Goal: Book appointment/travel/reservation

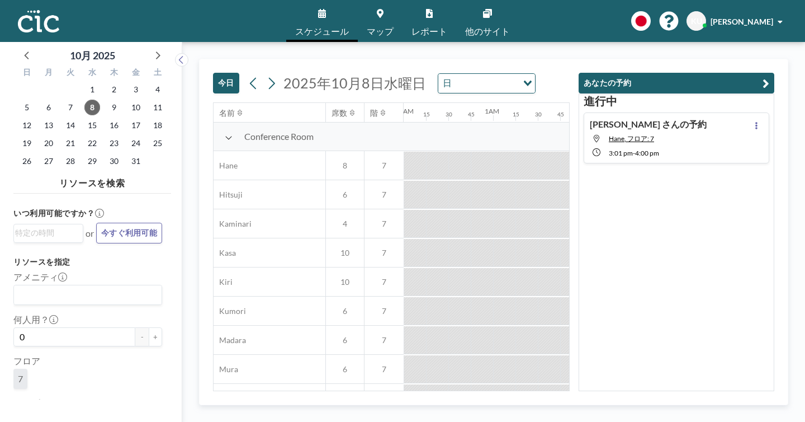
scroll to position [0, 890]
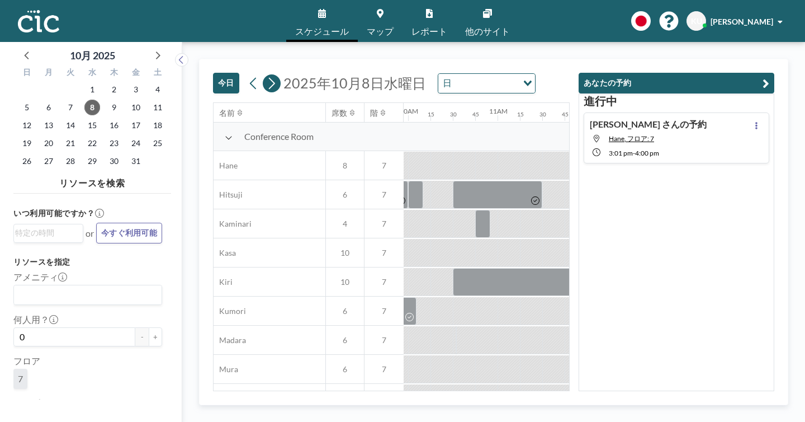
click at [263, 74] on button at bounding box center [272, 83] width 18 height 18
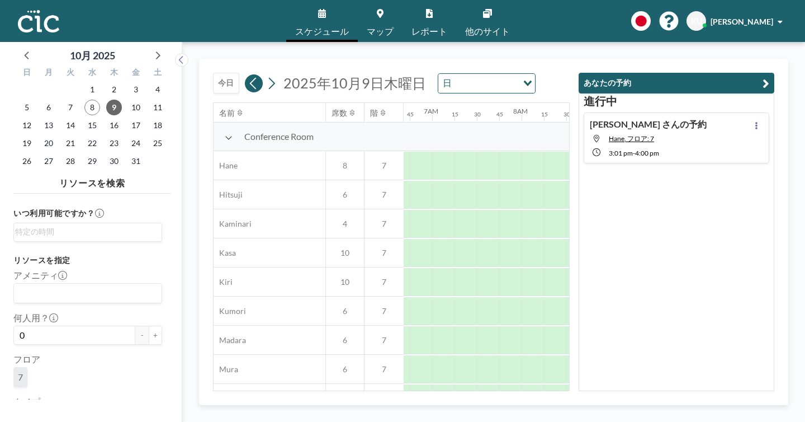
click at [248, 75] on icon at bounding box center [253, 83] width 11 height 17
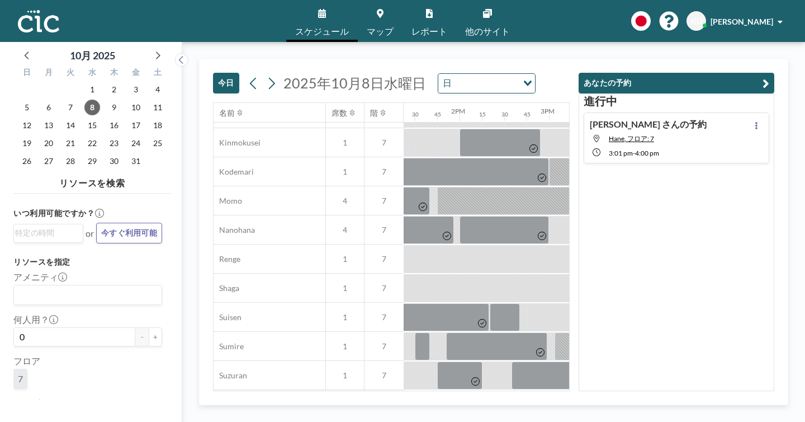
scroll to position [561, 1197]
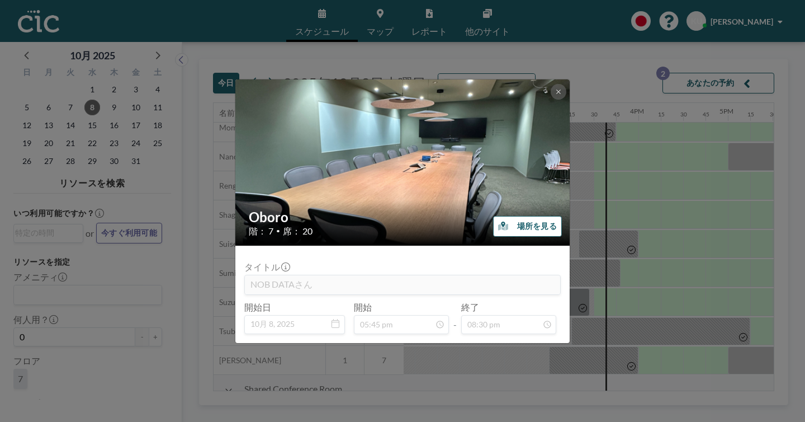
click at [558, 235] on div "Oboro 階： 7 • 席： 20 場所を見る タイトル NOB DATAさん 開始日 10月 8, [DATE] 開始 05:45 pm - 終了 08:…" at bounding box center [402, 211] width 805 height 422
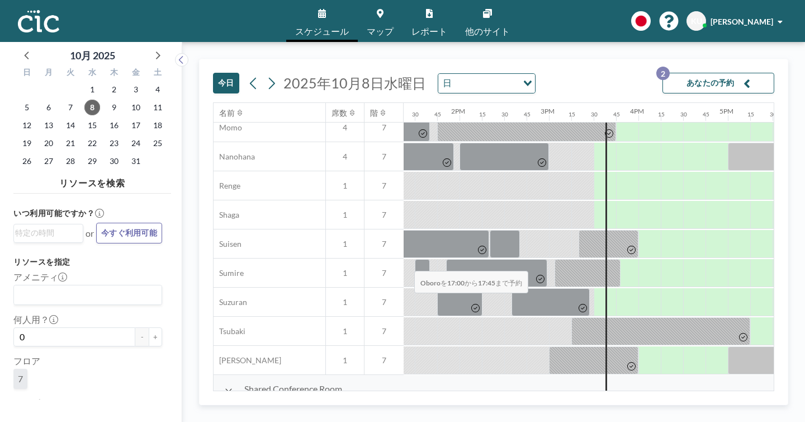
drag, startPoint x: 379, startPoint y: 244, endPoint x: 412, endPoint y: 244, distance: 32.4
click at [728, 404] on div at bounding box center [761, 418] width 67 height 28
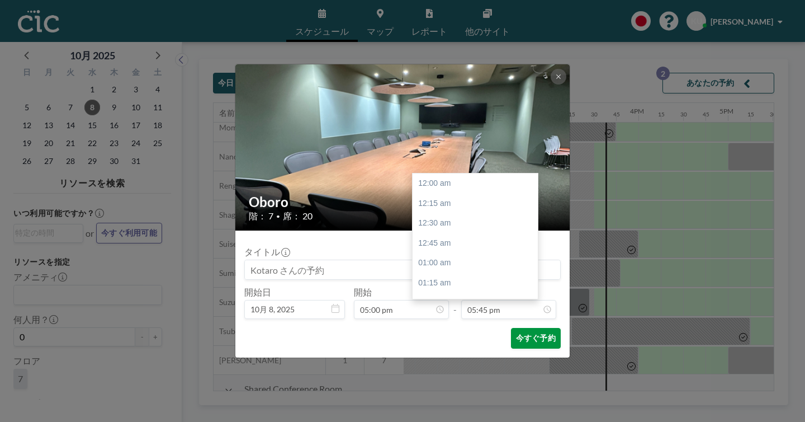
scroll to position [1267, 0]
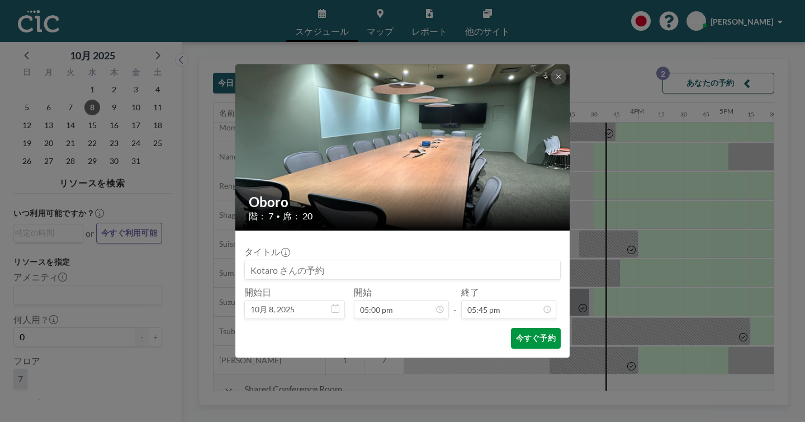
click at [511, 328] on button "今すぐ予約" at bounding box center [536, 338] width 50 height 21
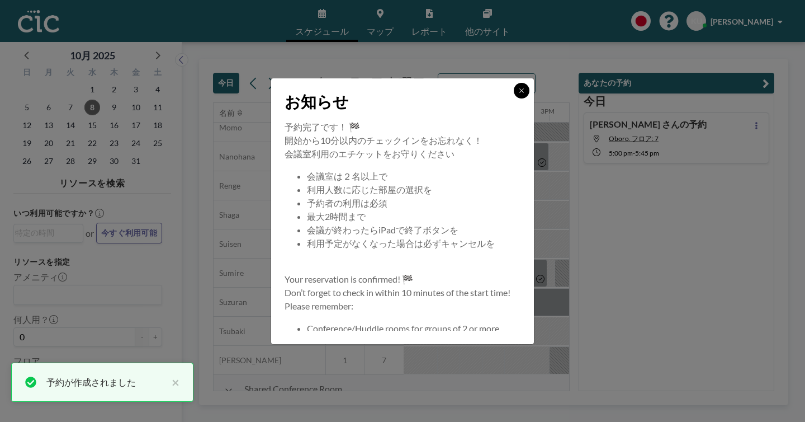
click at [518, 94] on icon at bounding box center [521, 90] width 7 height 7
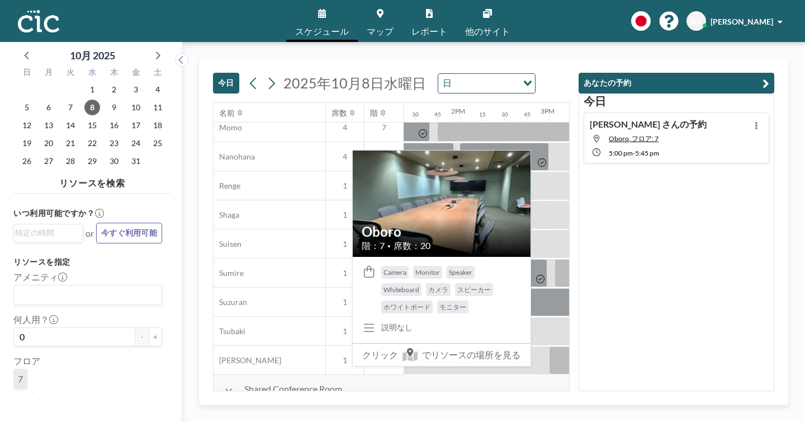
drag, startPoint x: 199, startPoint y: 244, endPoint x: 180, endPoint y: 241, distance: 19.3
click at [214, 403] on div "Oboro" at bounding box center [270, 417] width 112 height 29
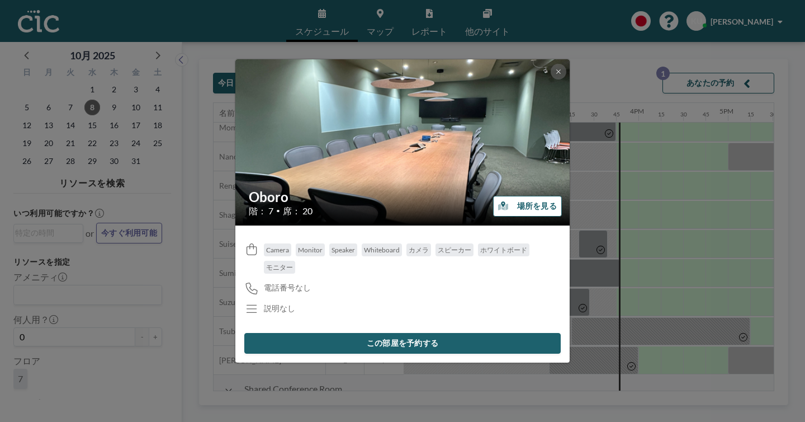
click at [606, 216] on div "Oboro 階： 7 • 席： 20 場所を見る Camera Monitor Speaker Whiteboard カメラ スピーカー ホワイトボード モニ…" at bounding box center [402, 211] width 805 height 422
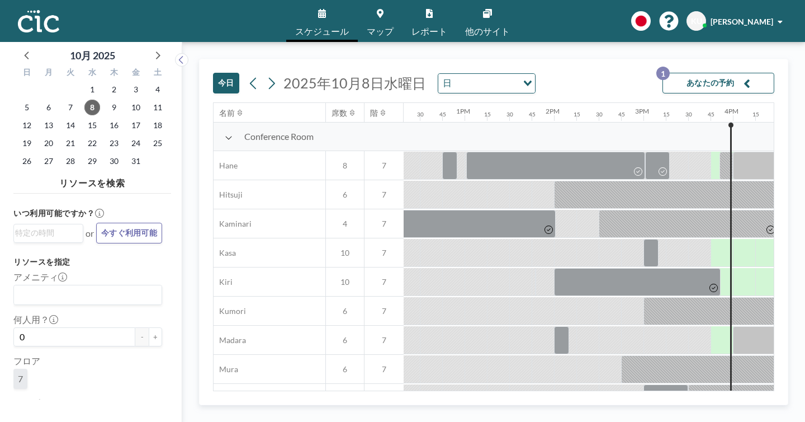
scroll to position [0, 1109]
